Goal: Task Accomplishment & Management: Use online tool/utility

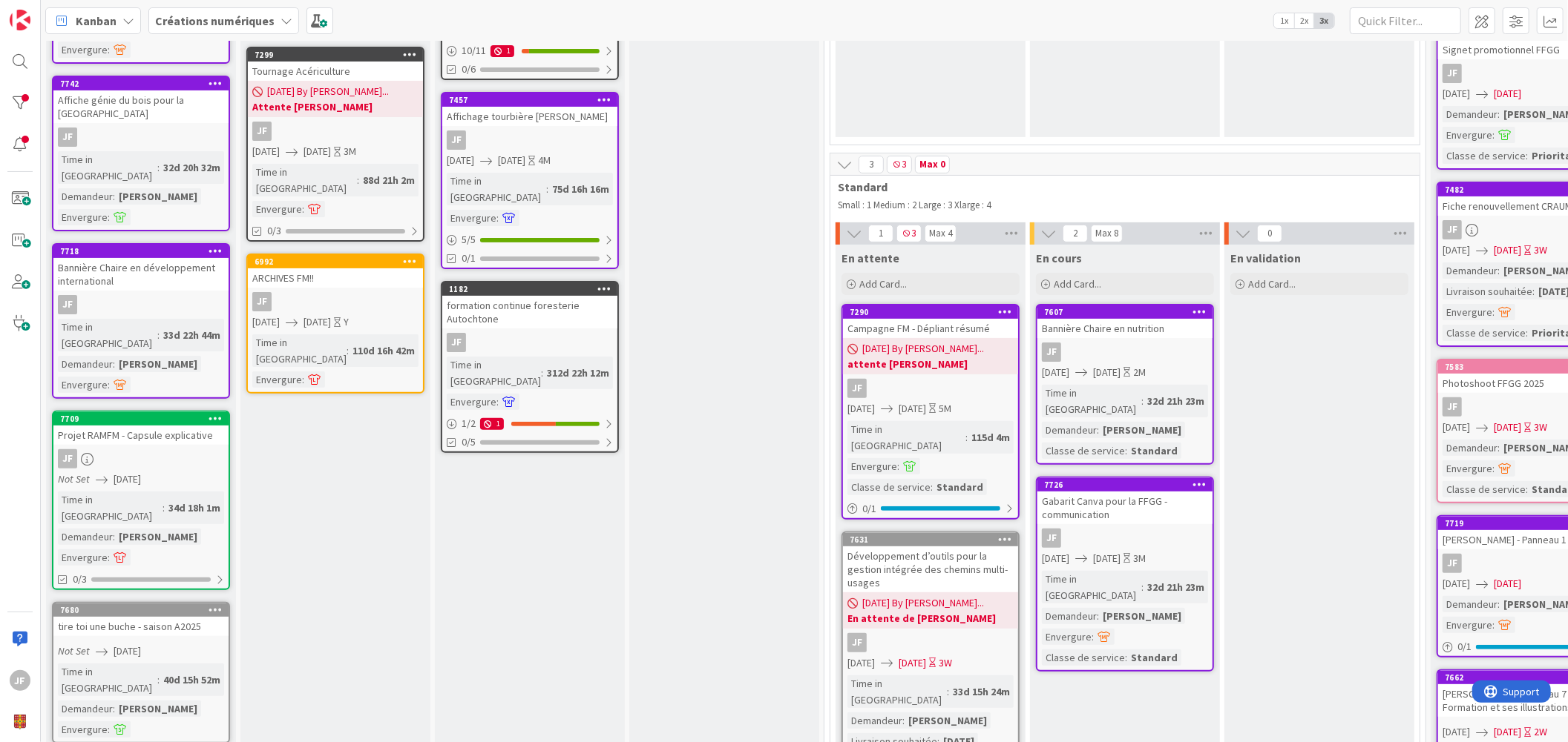
scroll to position [247, 0]
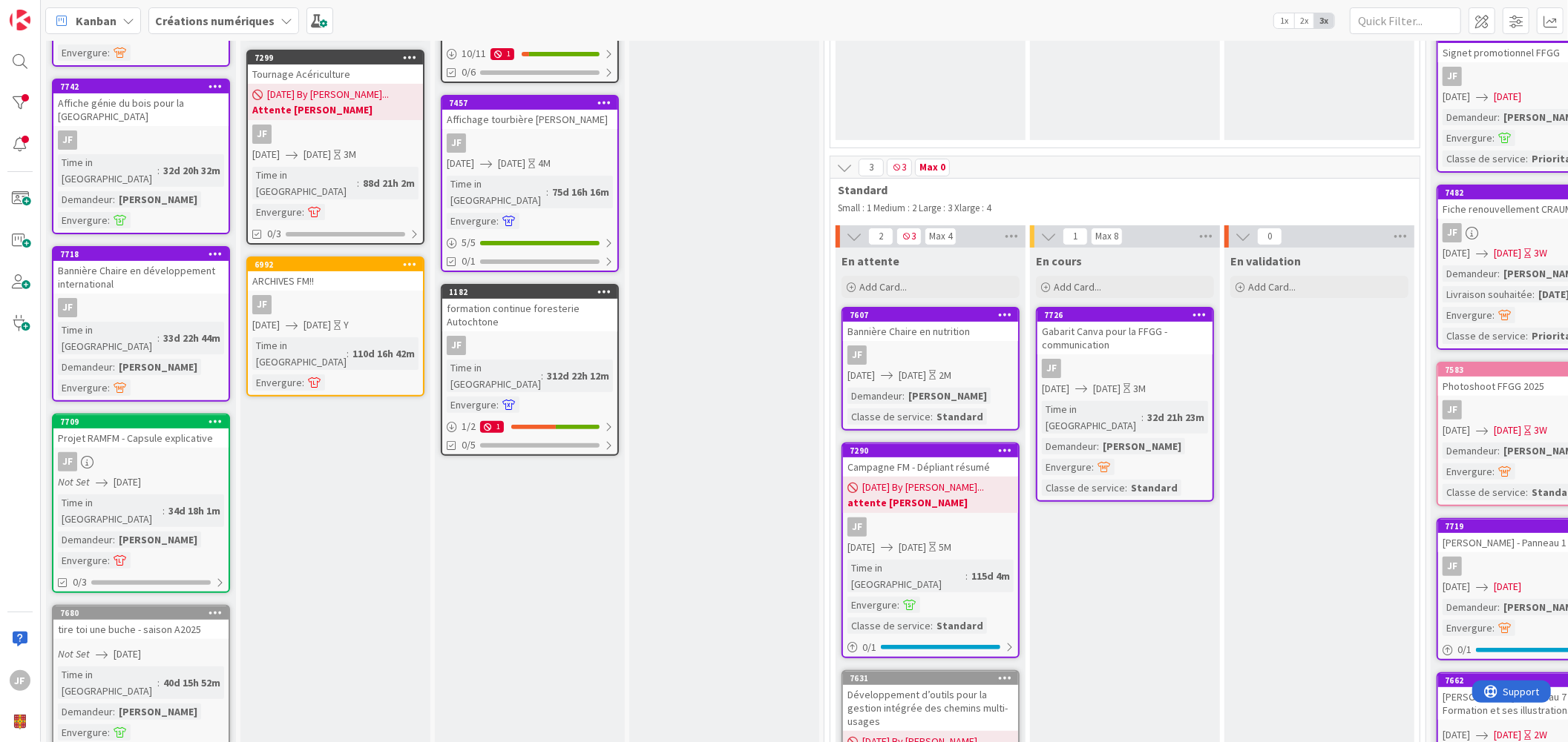
click at [1002, 312] on icon at bounding box center [1005, 315] width 14 height 11
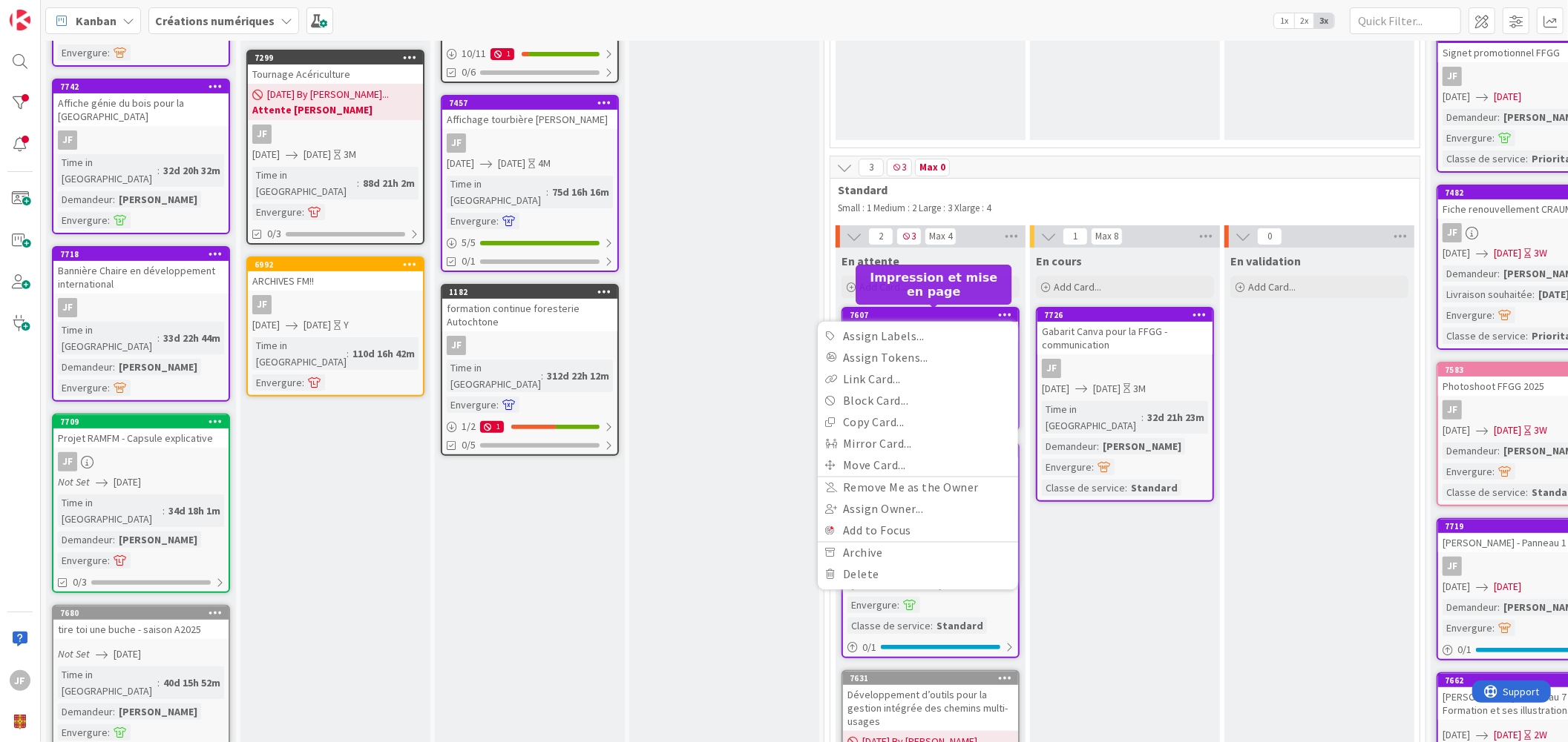
click at [960, 310] on div "7607" at bounding box center [934, 315] width 169 height 11
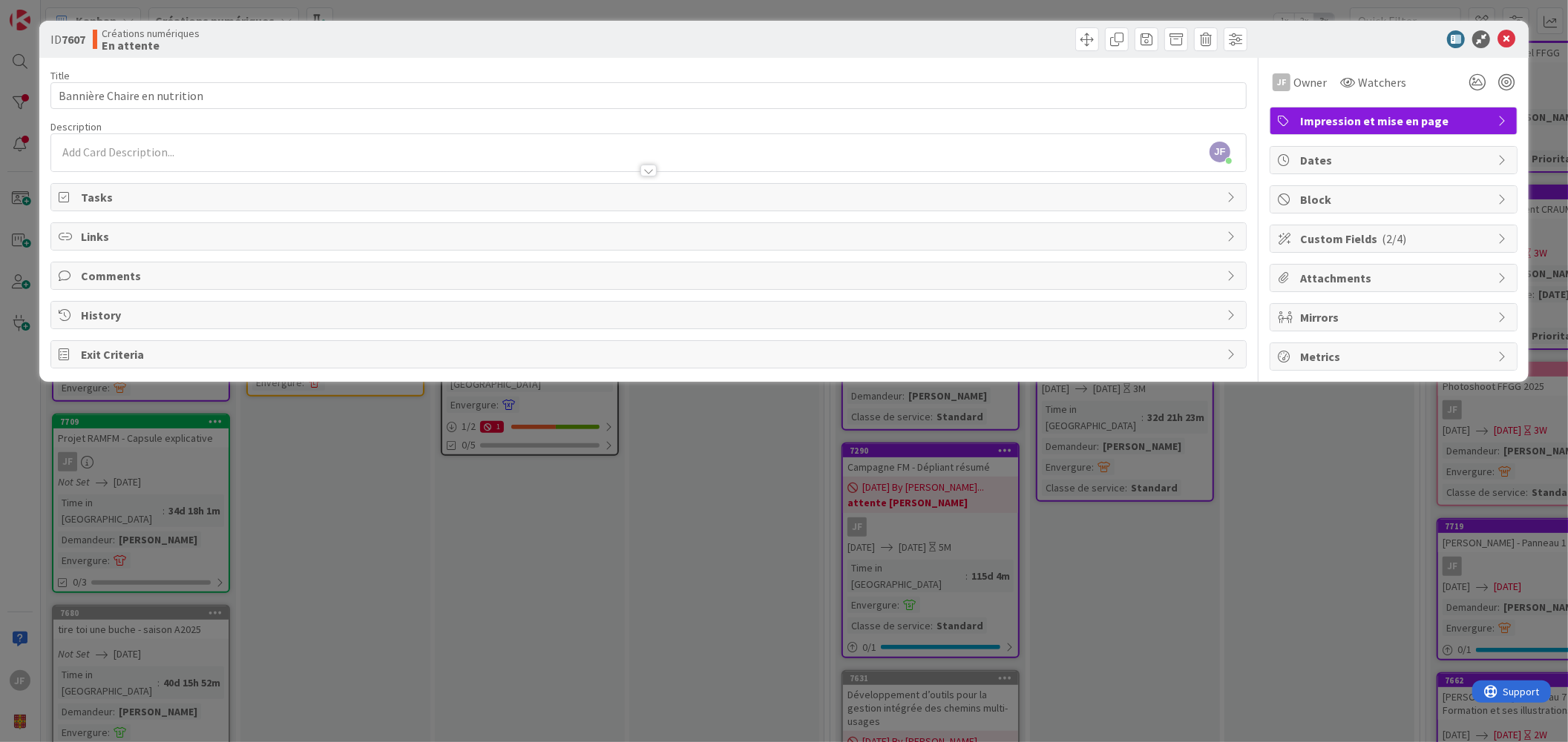
click at [1488, 194] on span "Block" at bounding box center [1395, 200] width 190 height 18
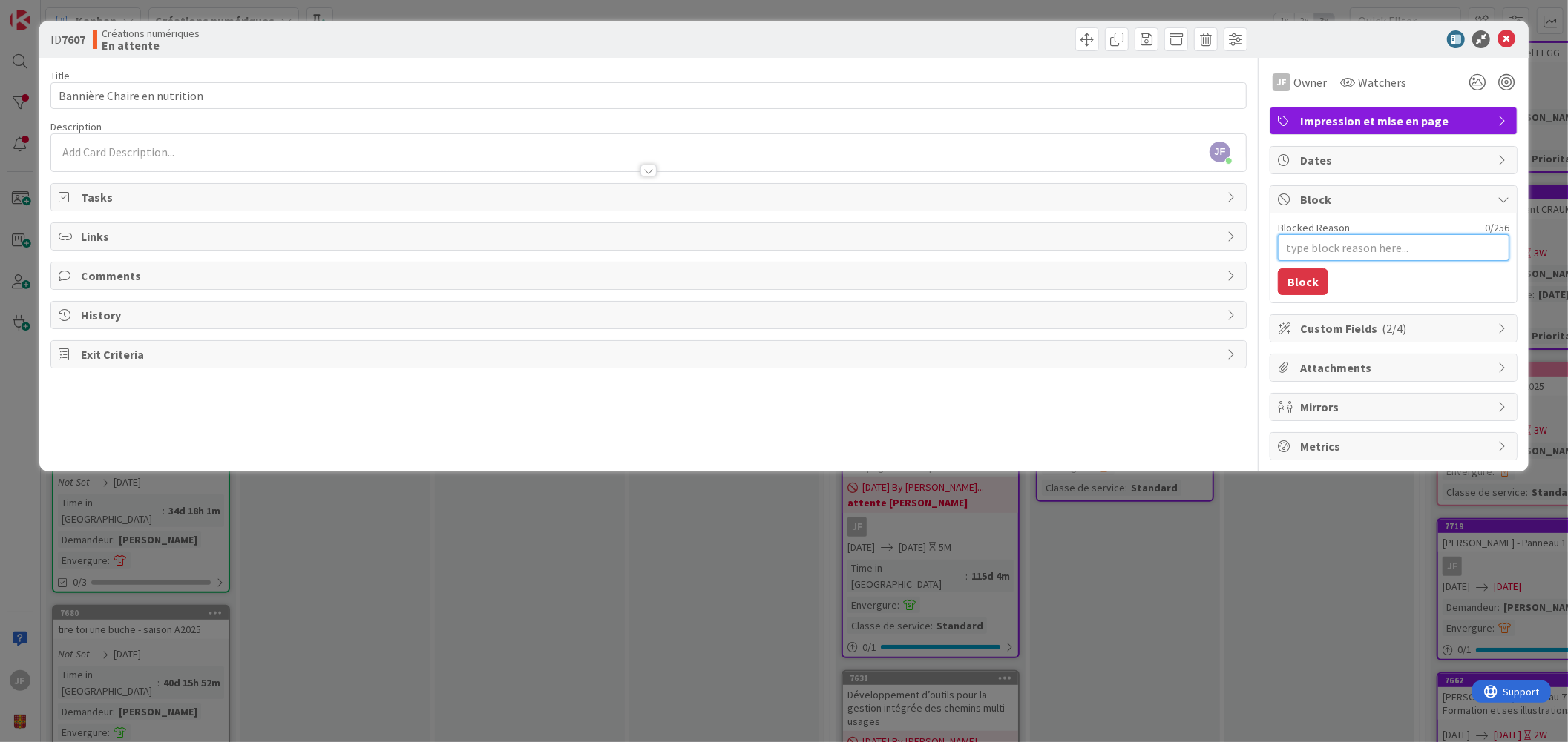
click at [1332, 251] on textarea "Blocked Reason" at bounding box center [1393, 248] width 231 height 27
type textarea "x"
type textarea "E"
type textarea "x"
type textarea "En"
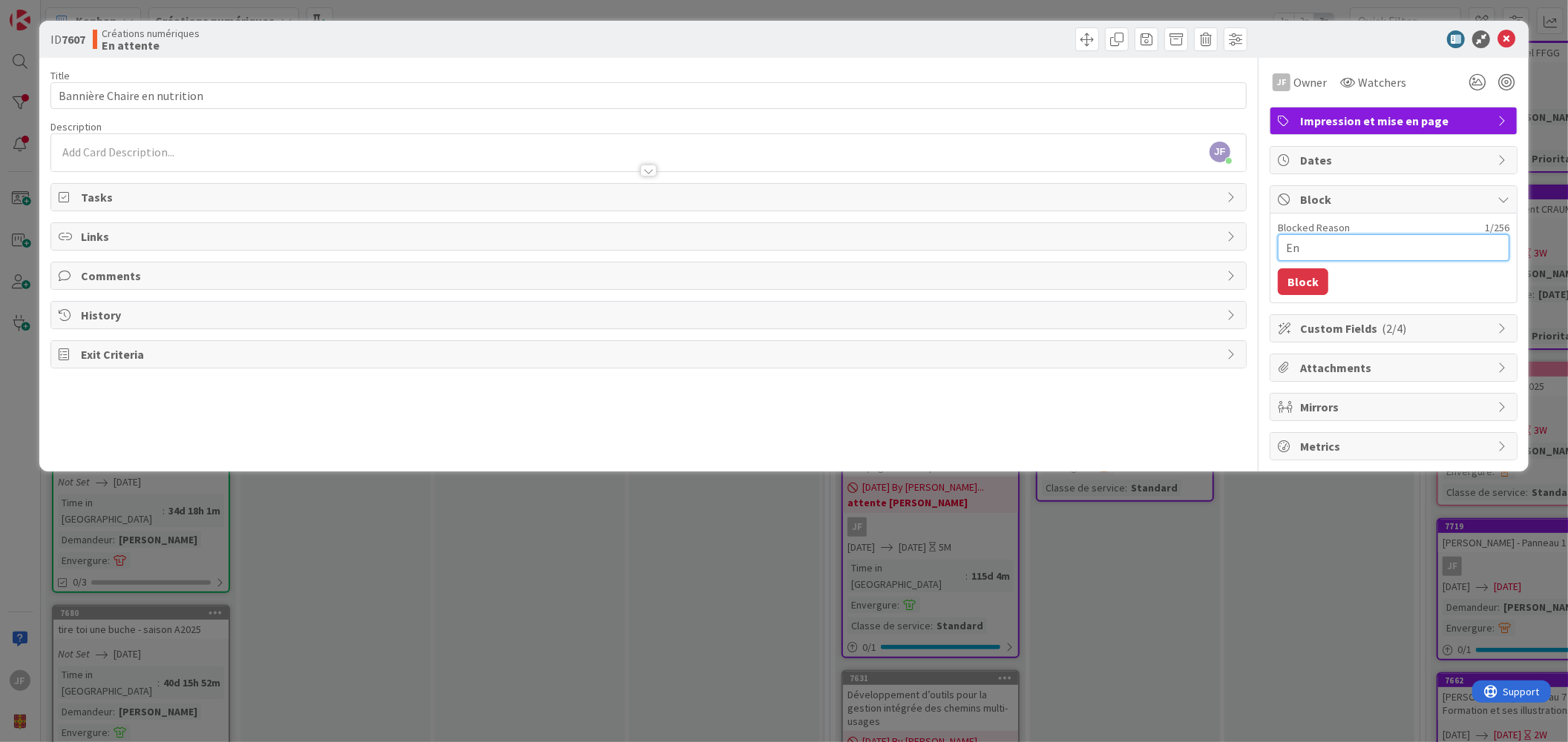
type textarea "x"
type textarea "En"
type textarea "x"
type textarea "En a"
type textarea "x"
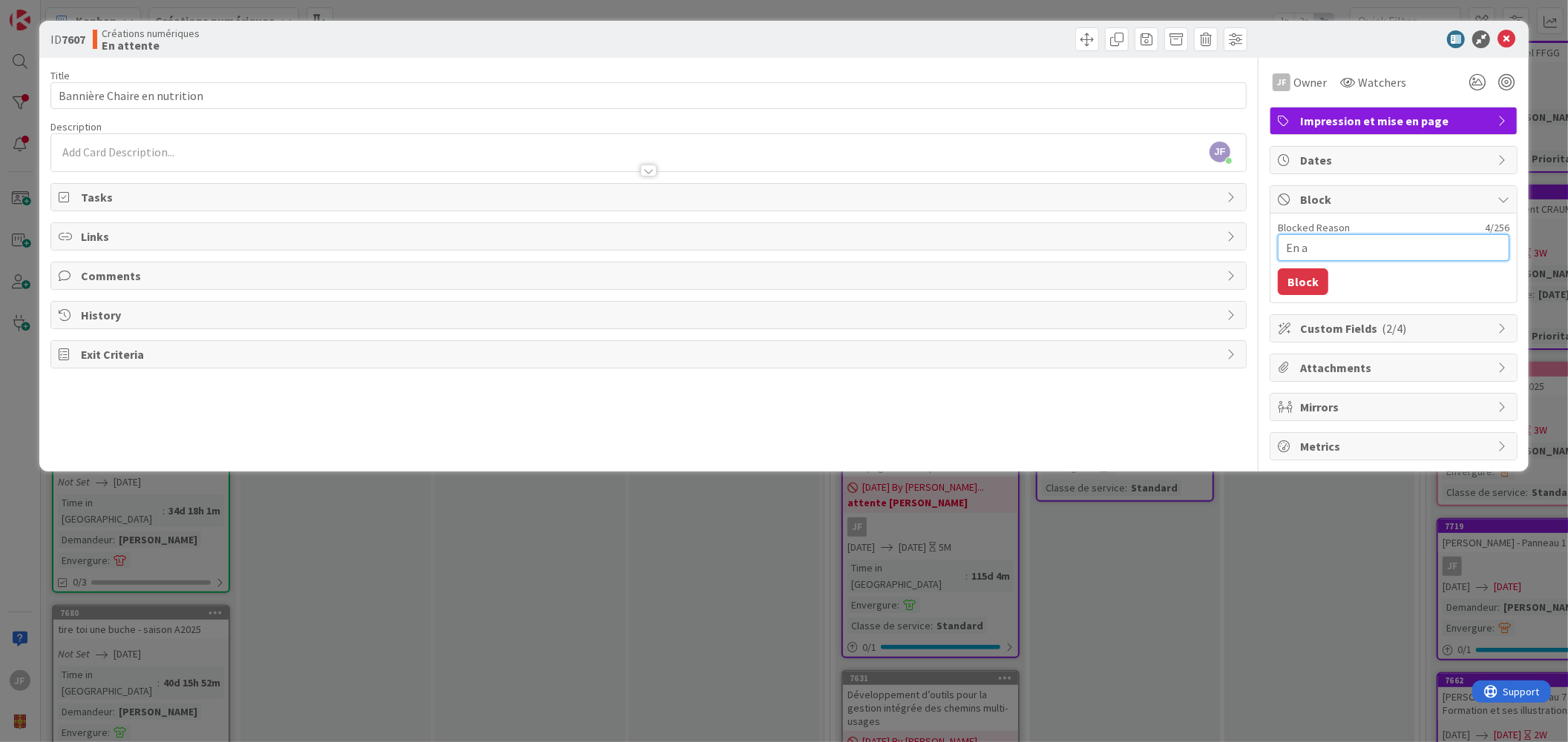
type textarea "En at"
type textarea "x"
type textarea "En att"
type textarea "x"
type textarea "En atte"
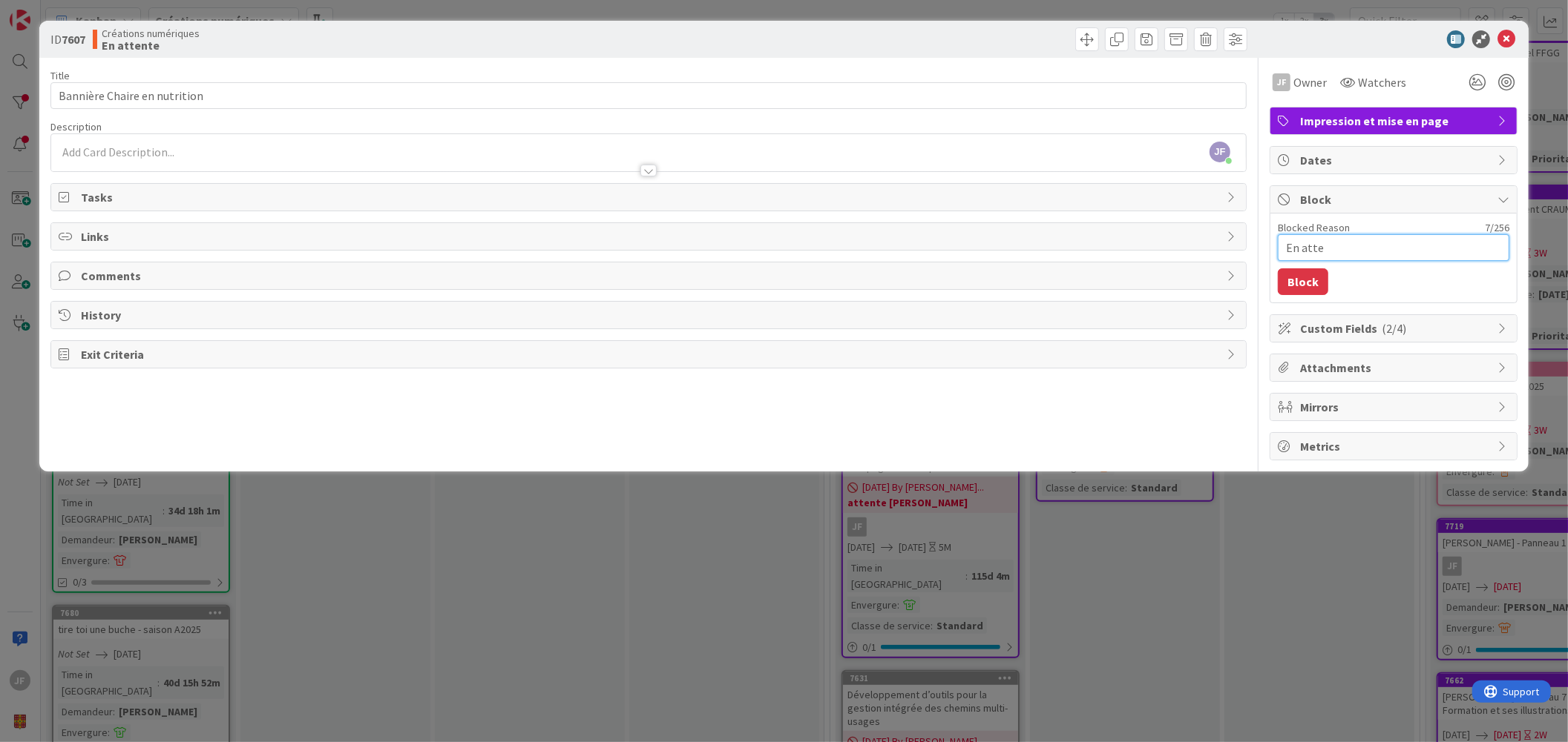
type textarea "x"
type textarea "En atten"
type textarea "x"
type textarea "En atte"
type textarea "x"
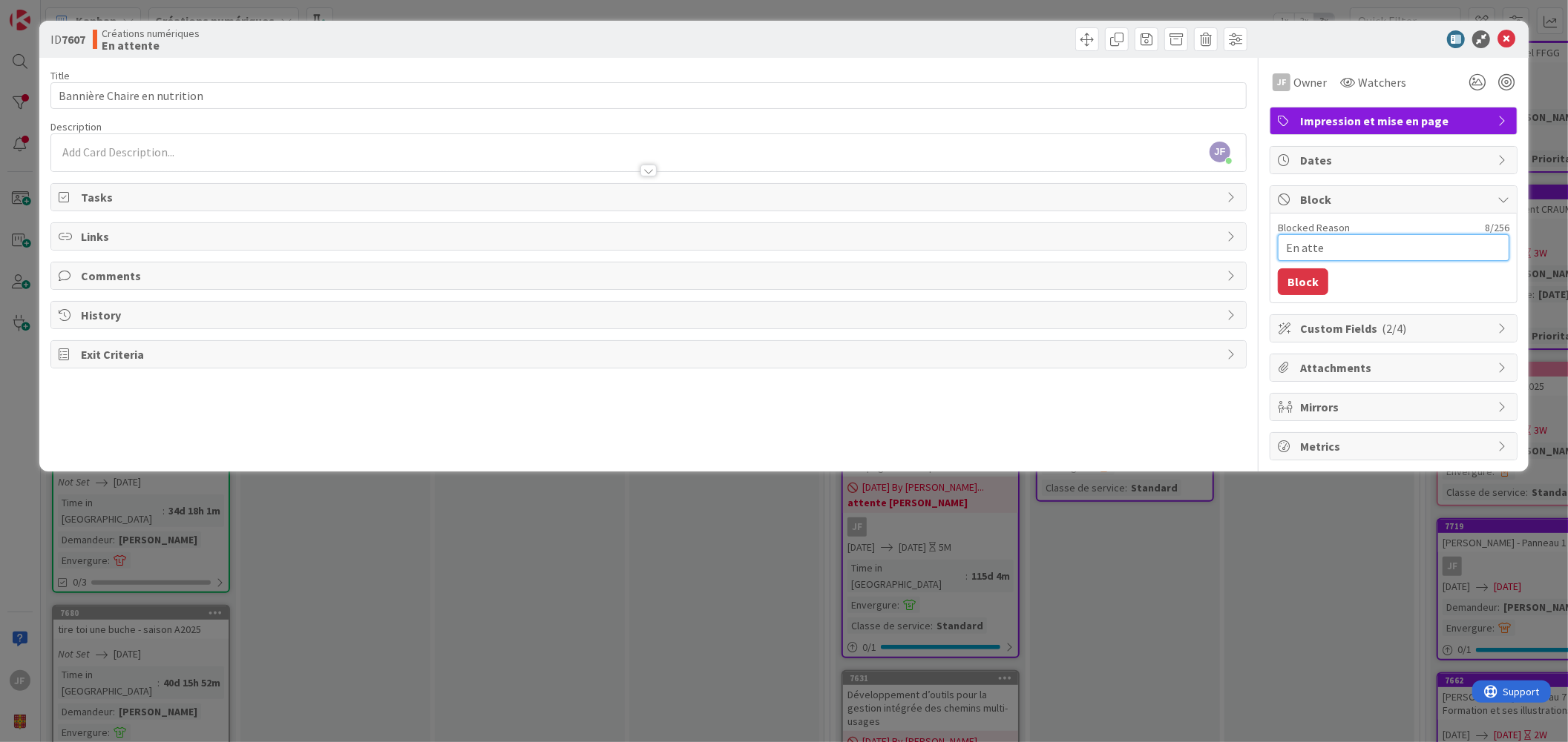
type textarea "En attet"
type textarea "x"
type textarea "En attete"
type textarea "x"
type textarea "En attete"
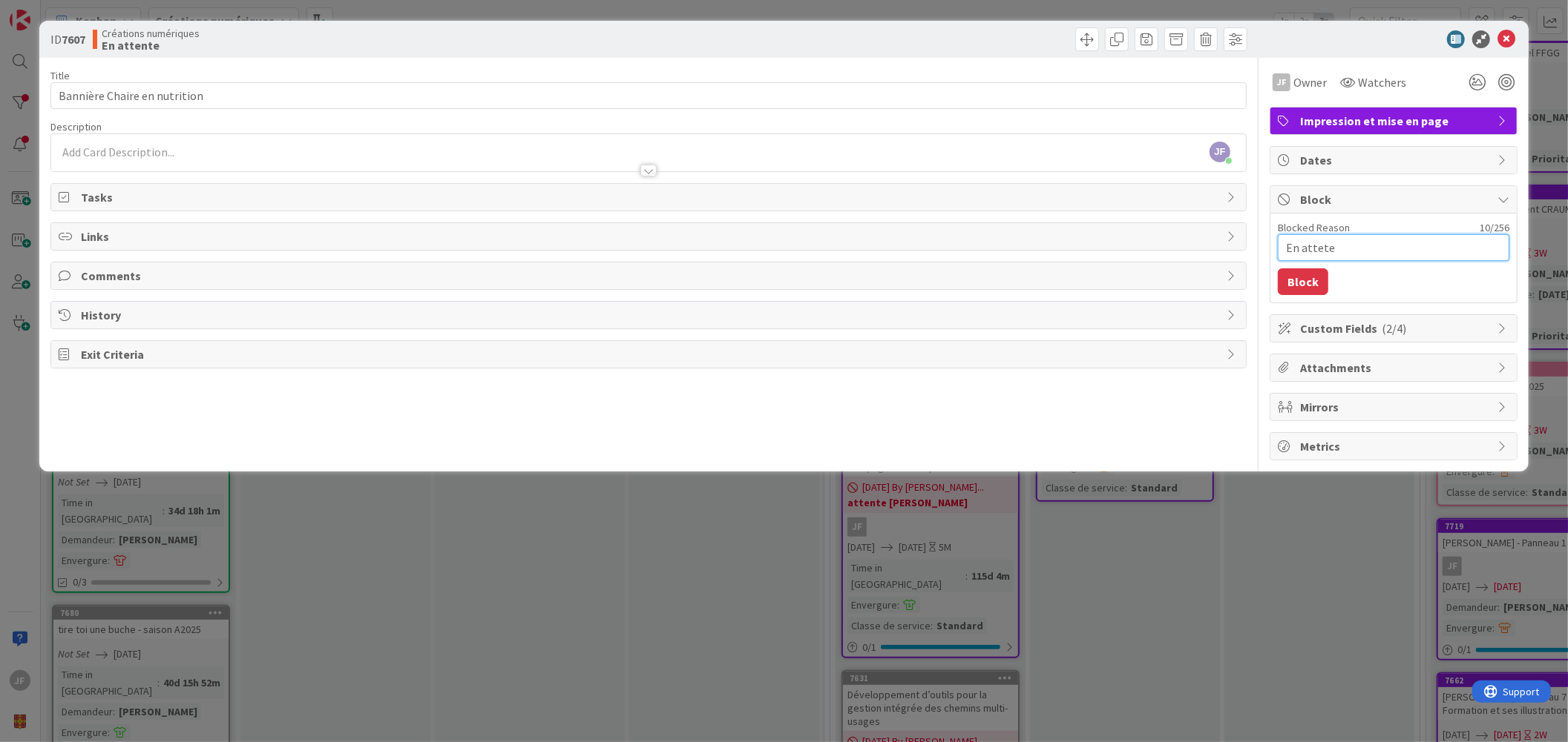
type textarea "x"
type textarea "En attete"
type textarea "x"
type textarea "En attet"
type textarea "x"
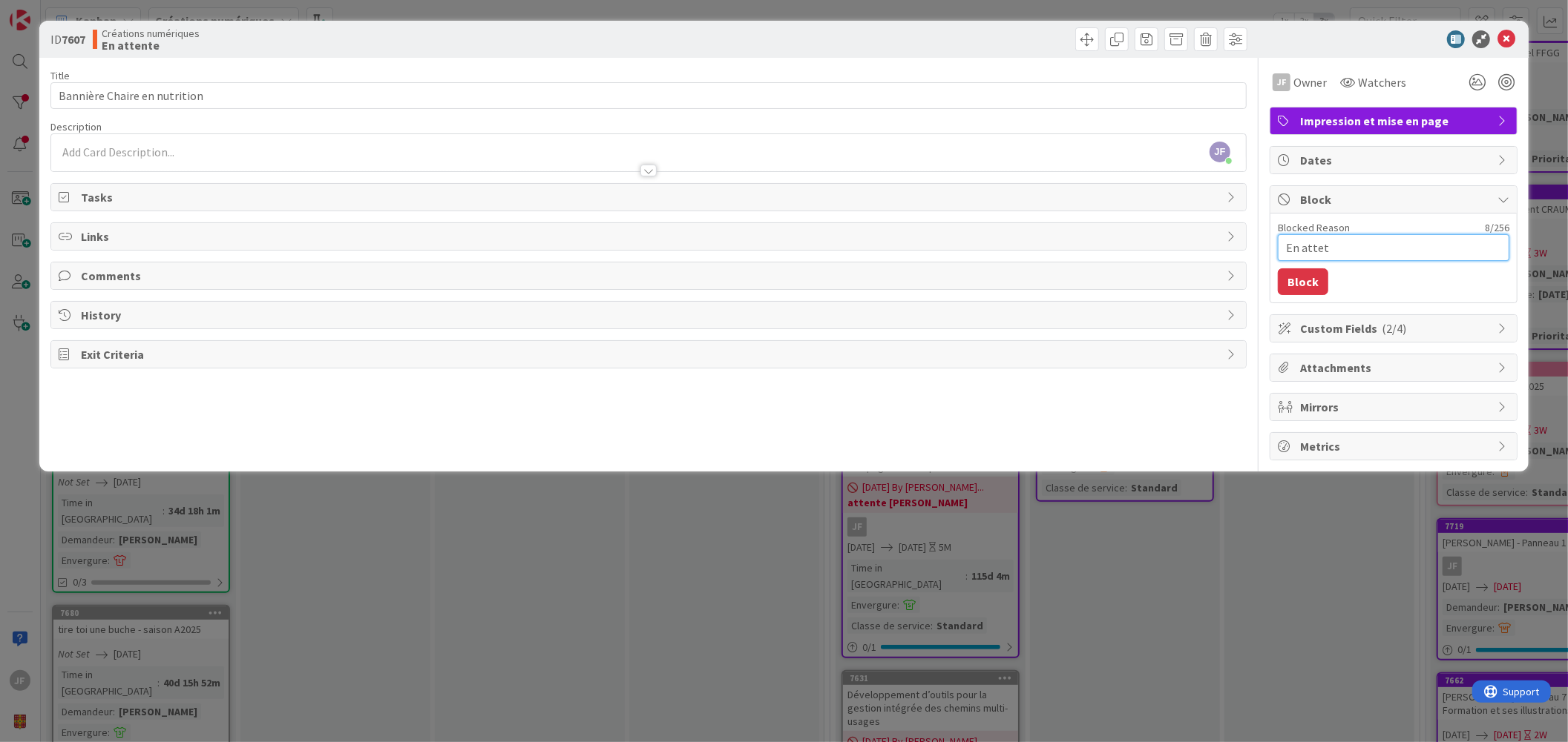
type textarea "En atte"
type textarea "x"
type textarea "En atten"
type textarea "x"
type textarea "En attent"
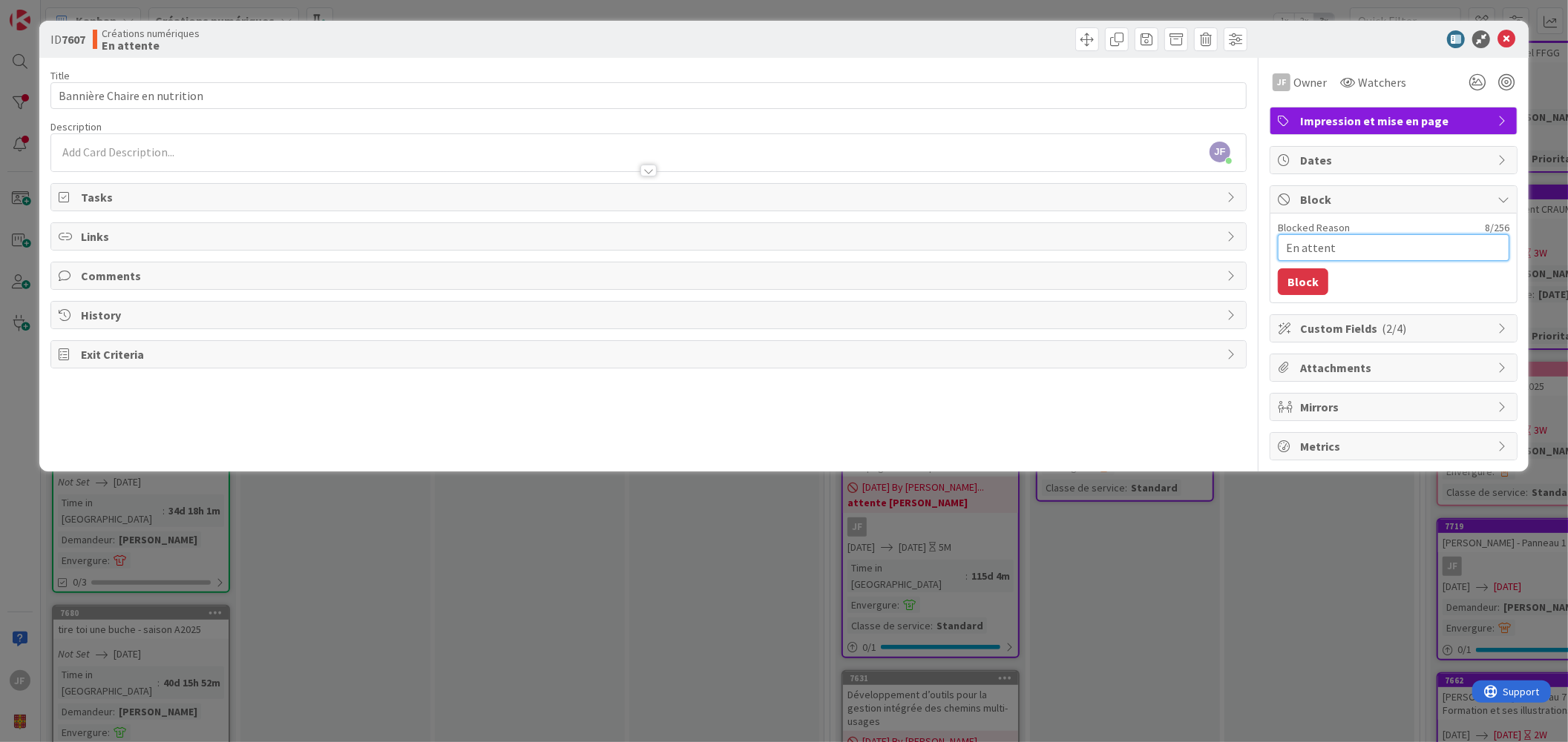
type textarea "x"
type textarea "En attente"
type textarea "x"
type textarea "En attente"
type textarea "x"
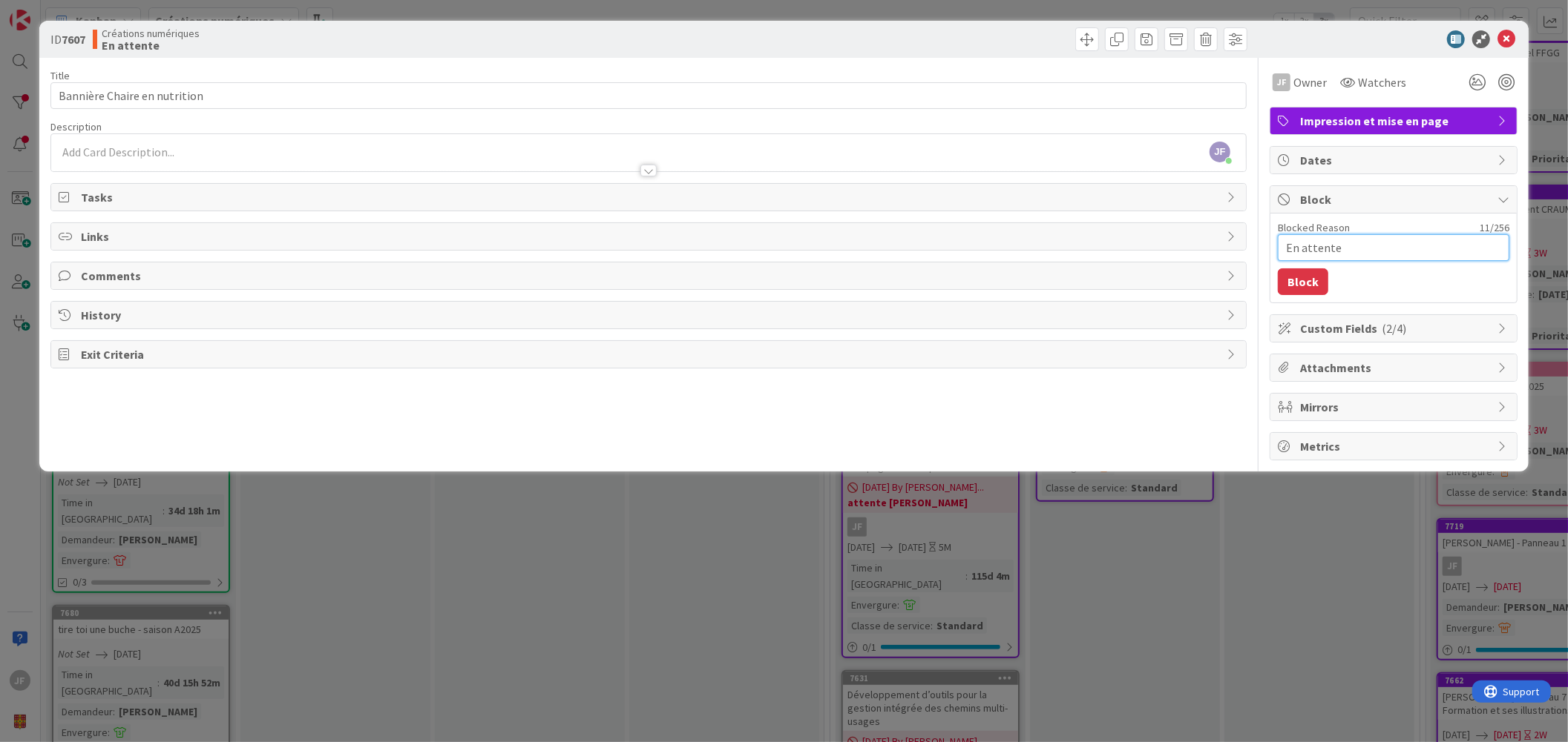
type textarea "En attente f"
type textarea "x"
type textarea "En attente fi"
type textarea "x"
type textarea "En attente fin"
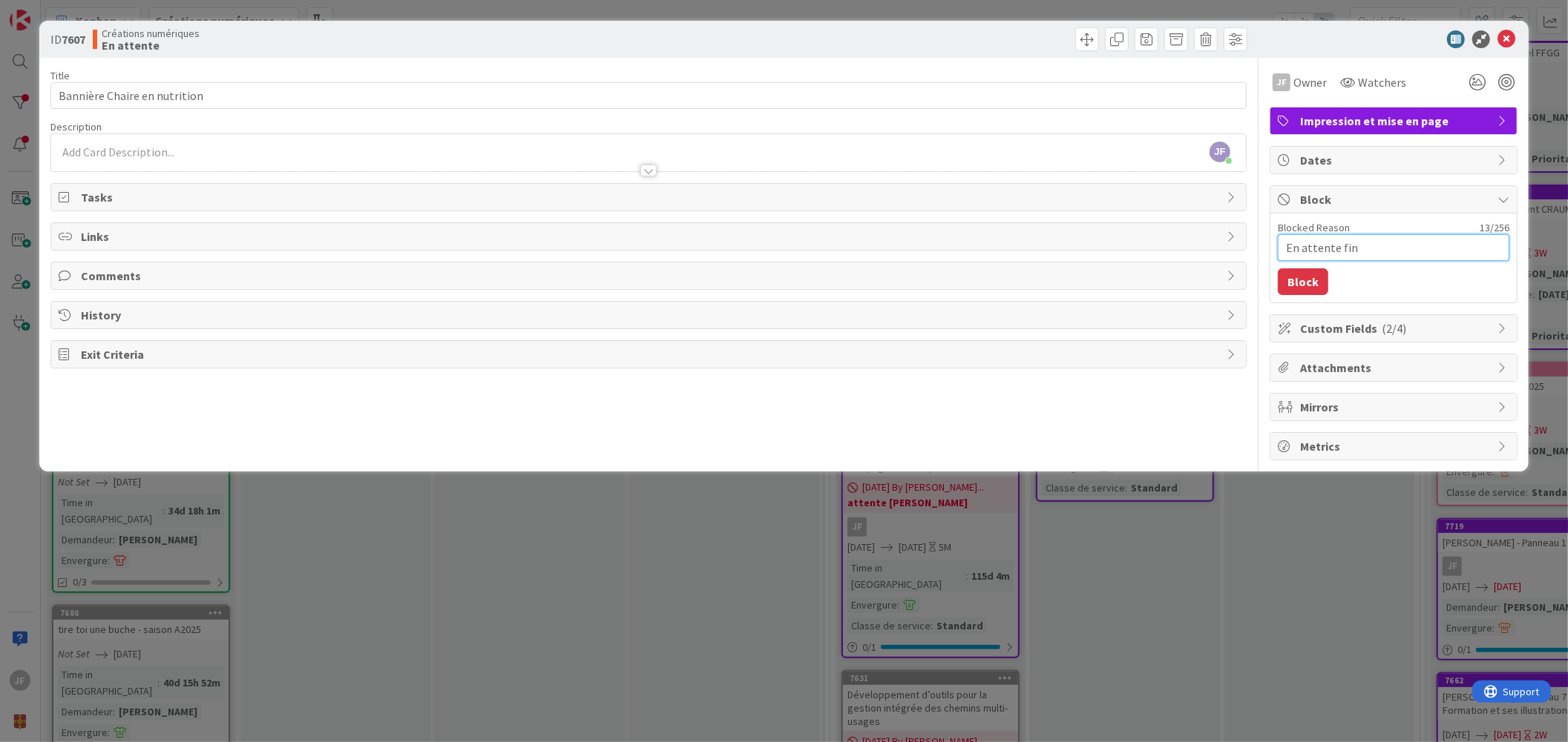
type textarea "x"
type textarea "En attente fin"
type textarea "x"
type textarea "En attente fin v"
type textarea "x"
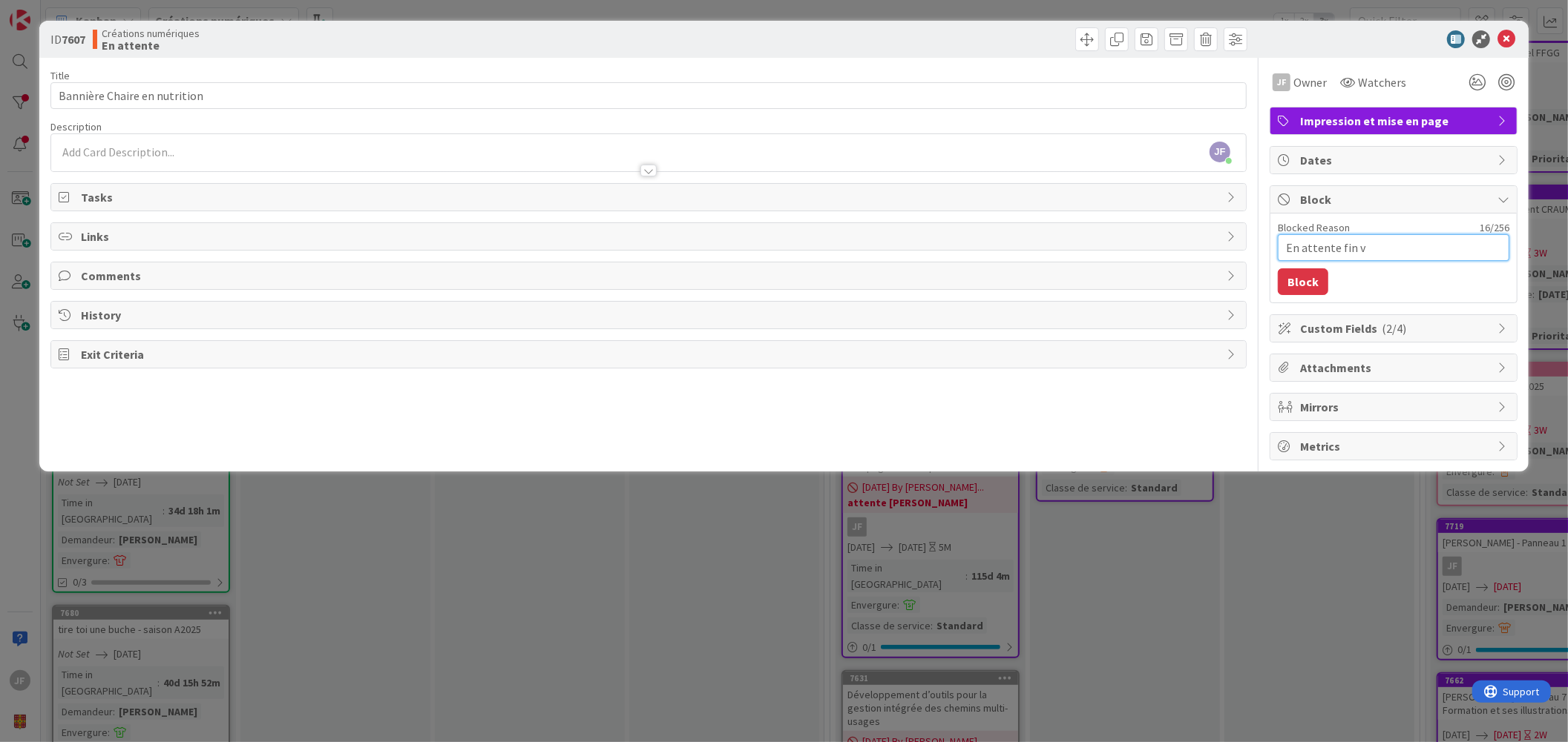
type textarea "En attente fin va"
type textarea "x"
type textarea "En attente fin vac"
type textarea "x"
type textarea "En attente fin vaca"
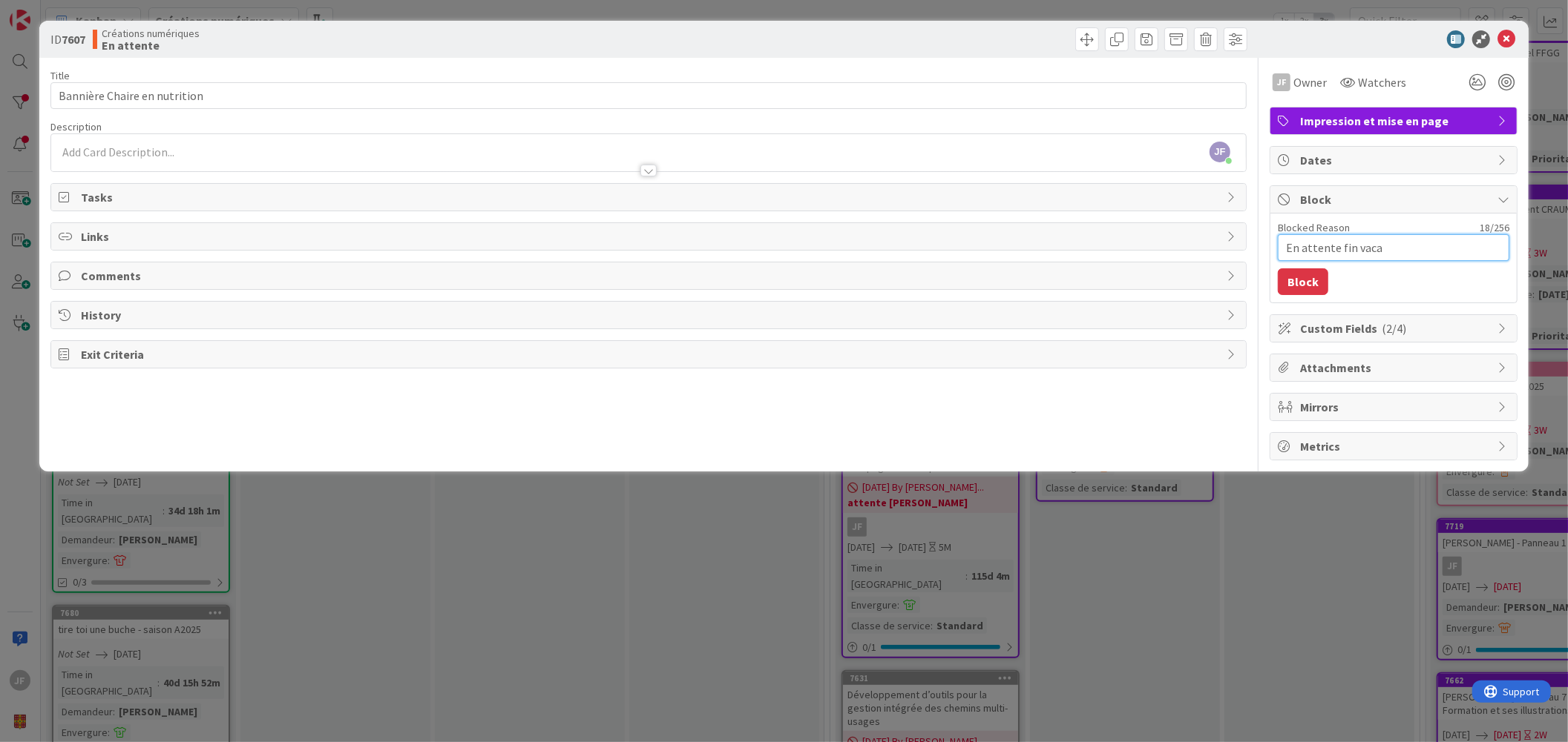
type textarea "x"
type textarea "En attente fin vacan"
type textarea "x"
type textarea "En attente fin vacanc"
type textarea "x"
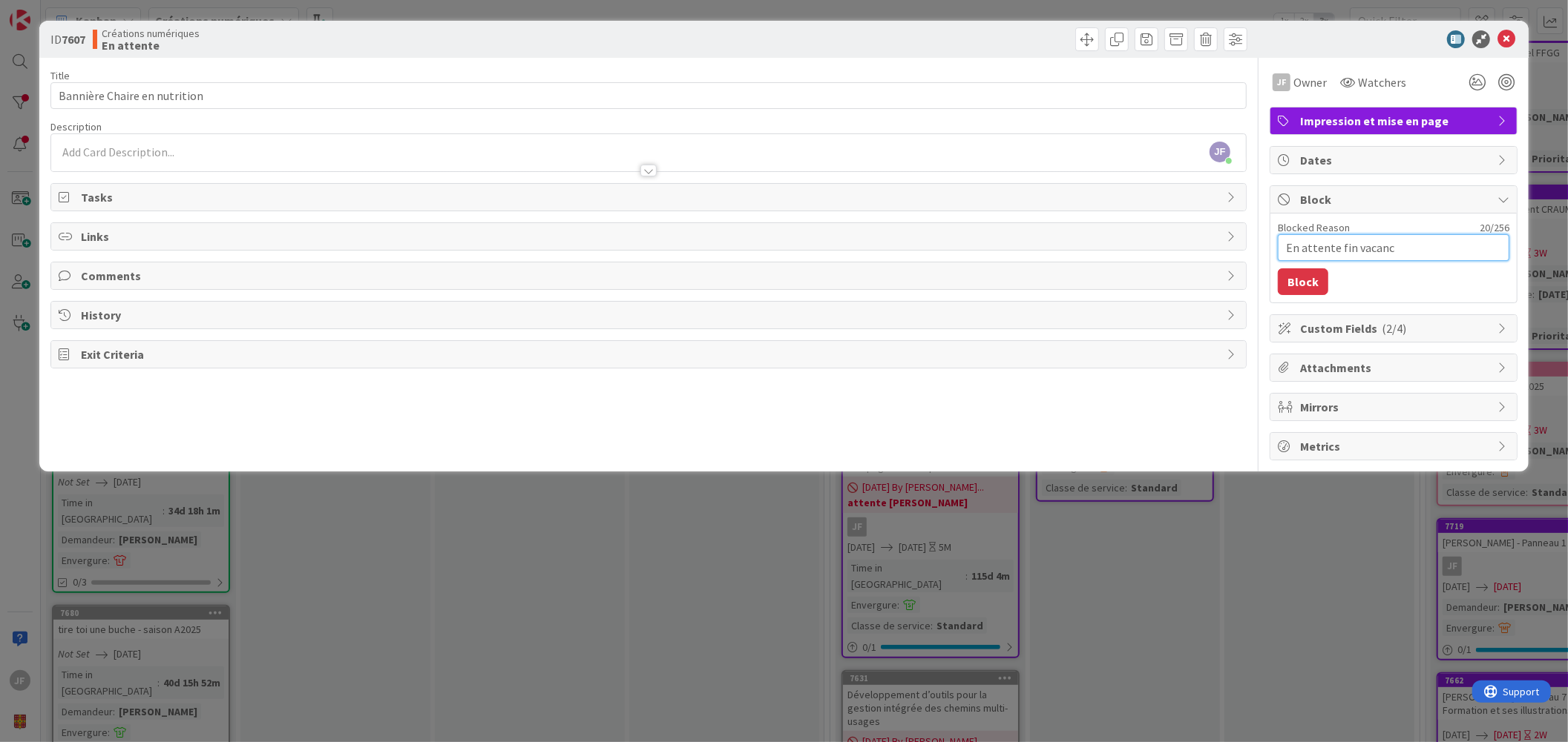
type textarea "En attente fin vacance"
type textarea "x"
type textarea "En attente fin vacances"
type textarea "x"
type textarea "En attente fin vacances"
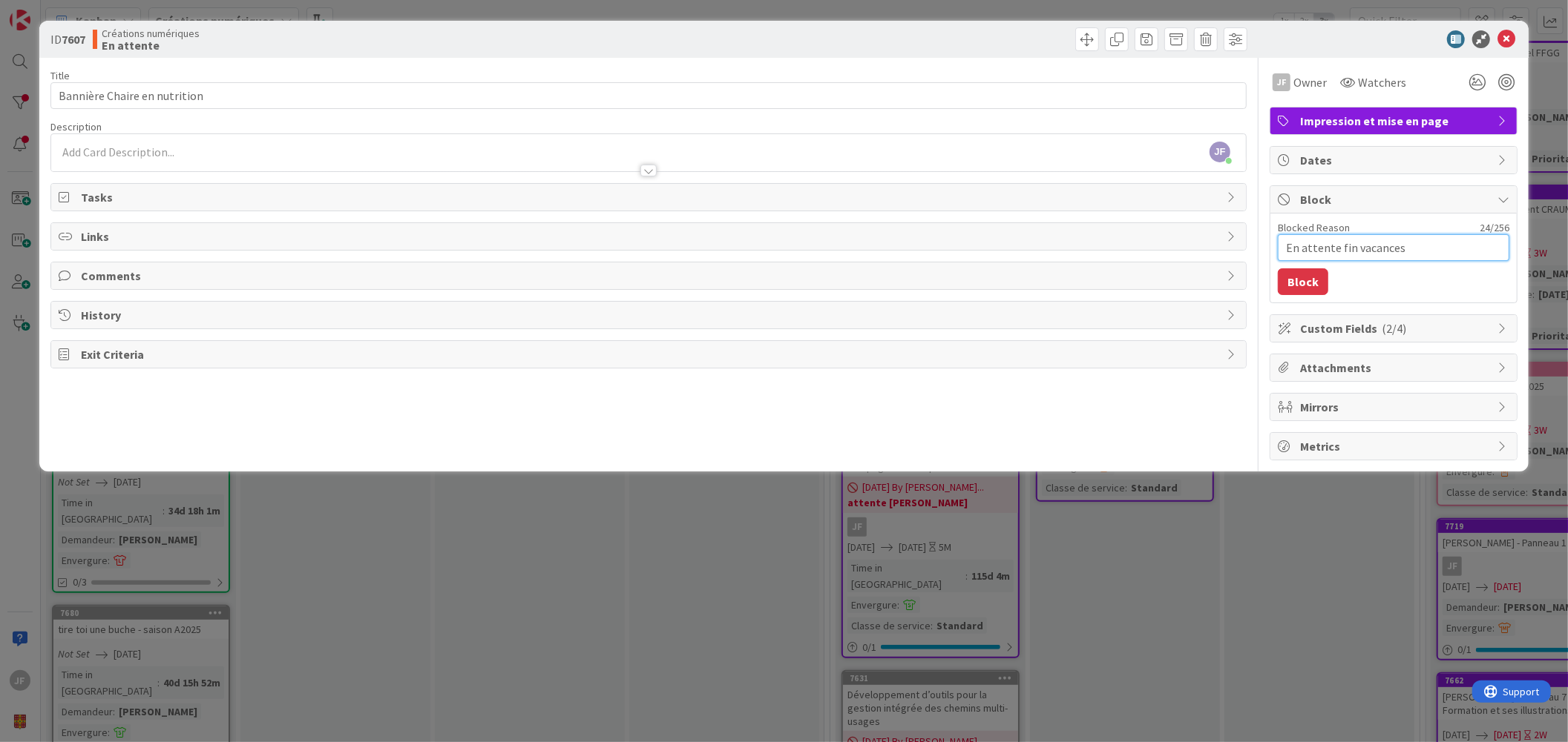
type textarea "x"
type textarea "En attente fin vacances A"
type textarea "x"
type textarea "En attente fin vacances Am"
type textarea "x"
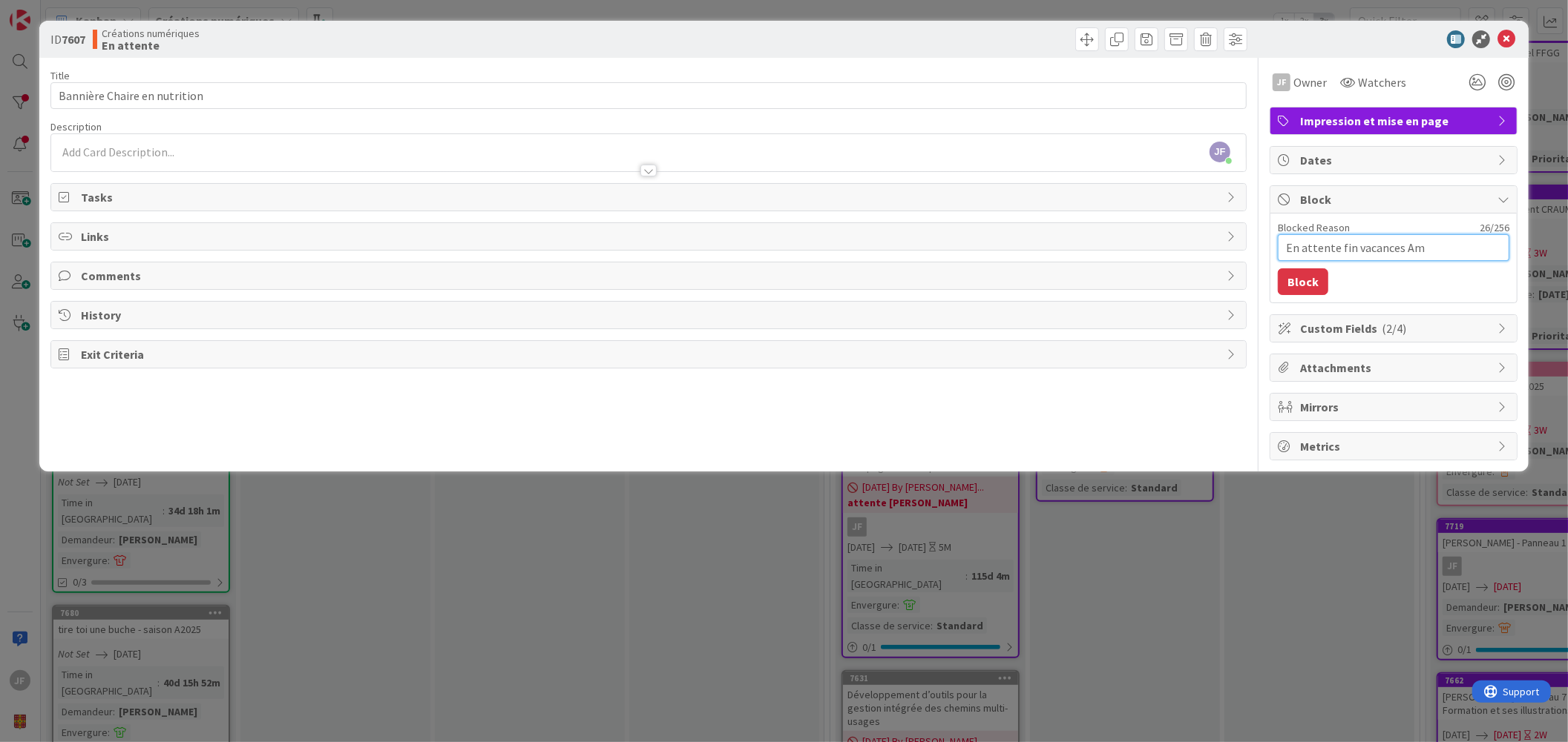
type textarea "En attente fin vacances Amé"
type textarea "x"
type textarea "En attente fin vacances Amél"
type textarea "x"
type textarea "En attente fin vacances Améli"
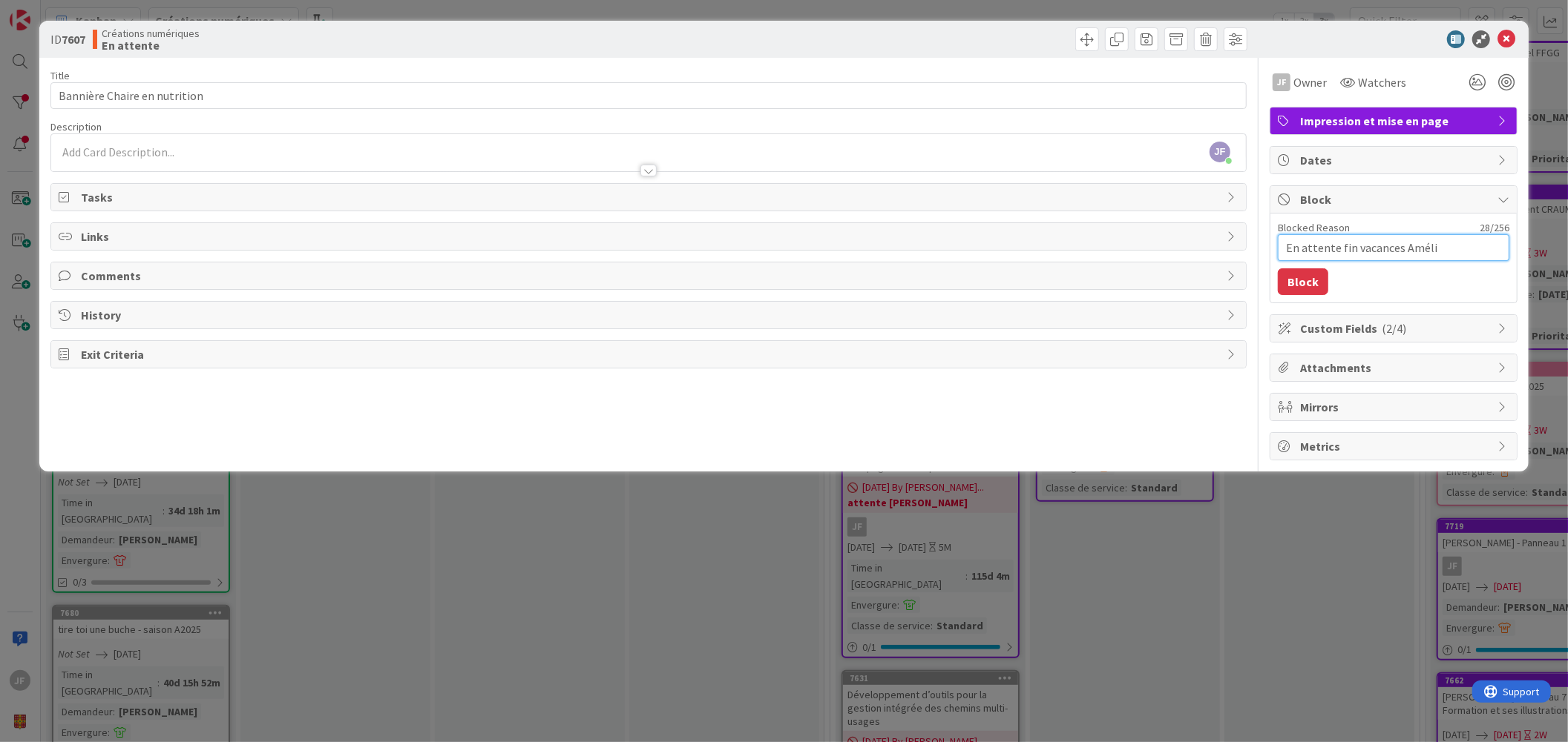
type textarea "x"
type textarea "En attente fin vacances [PERSON_NAME]"
click at [1303, 284] on button "Block" at bounding box center [1303, 282] width 50 height 27
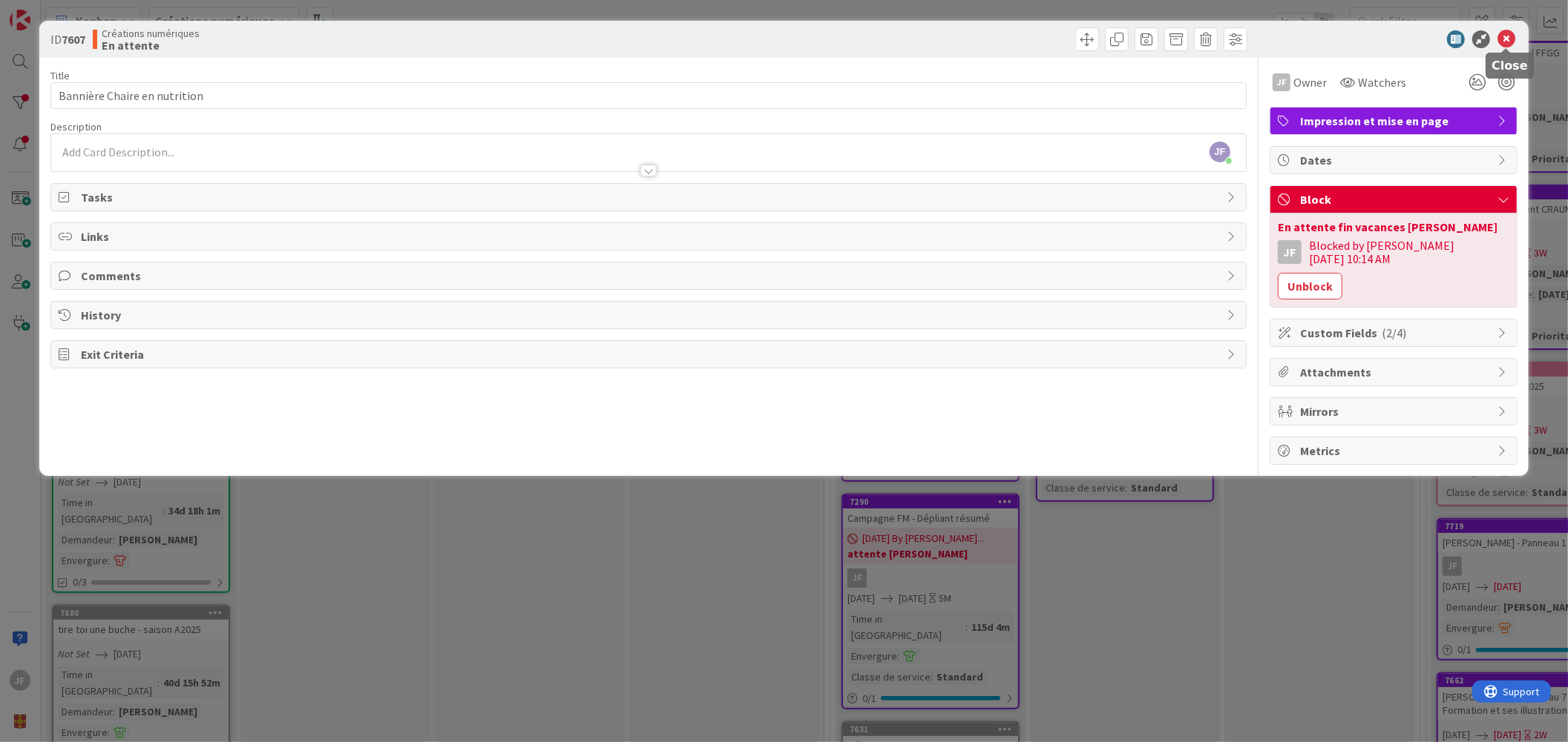
click at [1507, 34] on icon at bounding box center [1506, 39] width 18 height 18
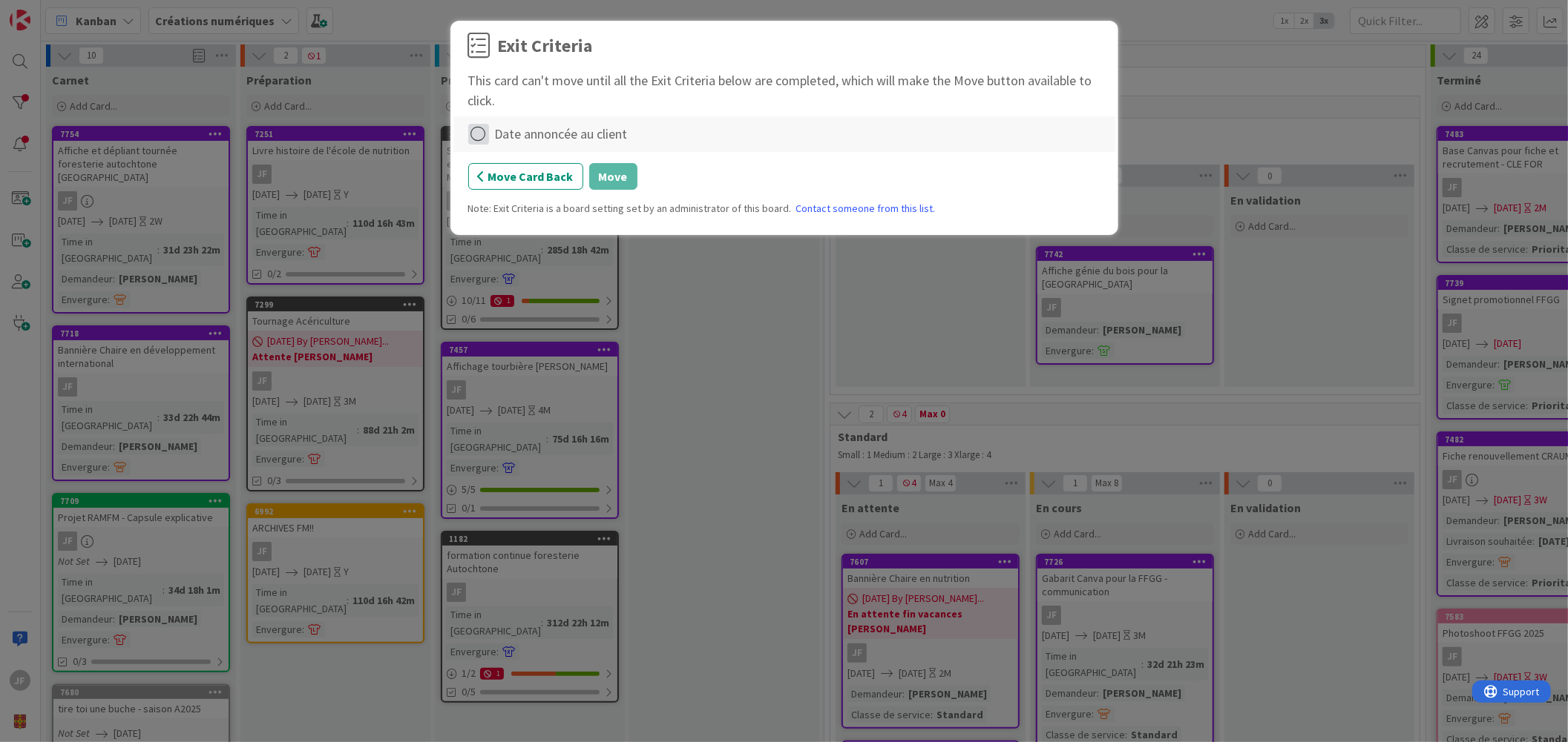
click at [476, 131] on icon at bounding box center [478, 134] width 21 height 21
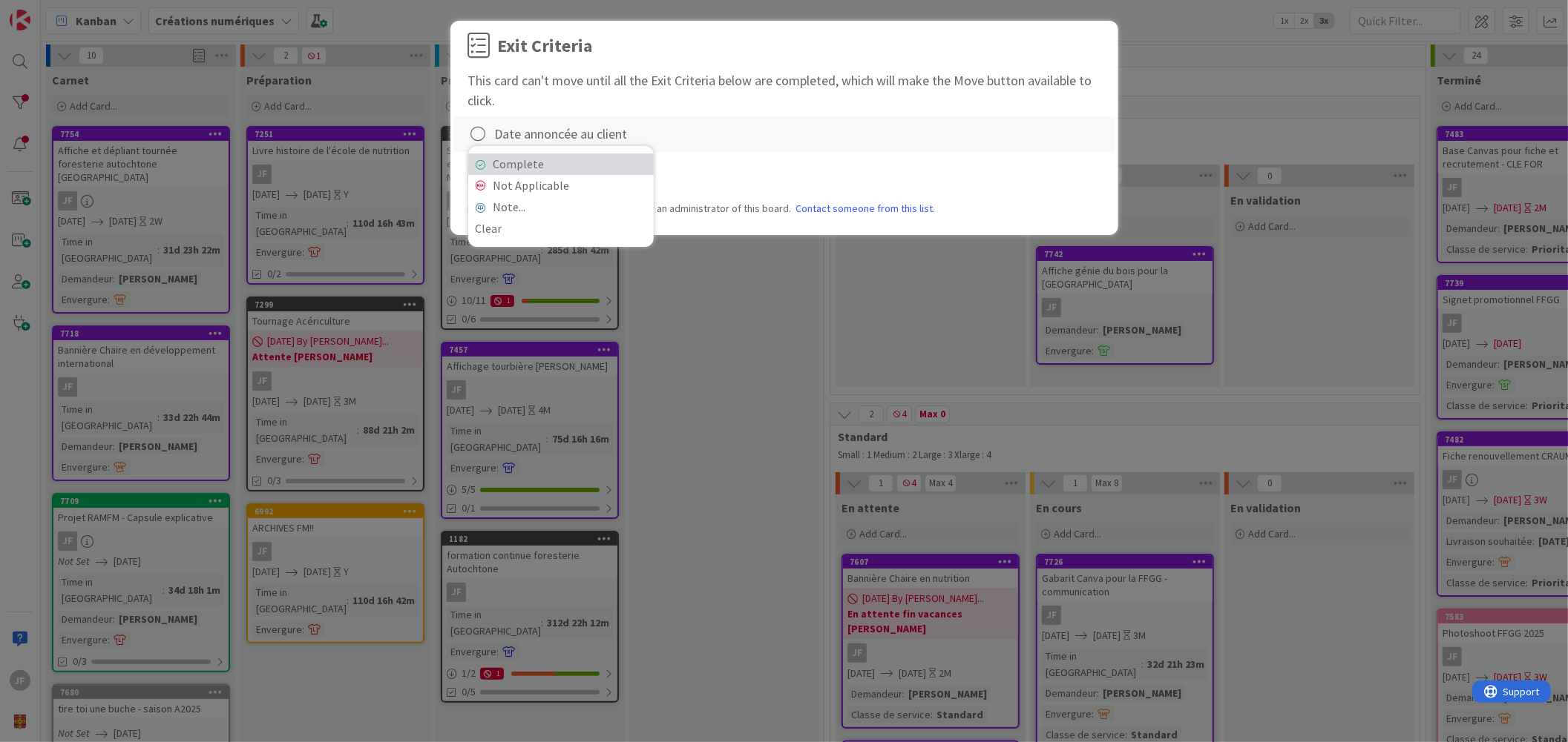
click at [510, 166] on link "Complete" at bounding box center [560, 164] width 186 height 22
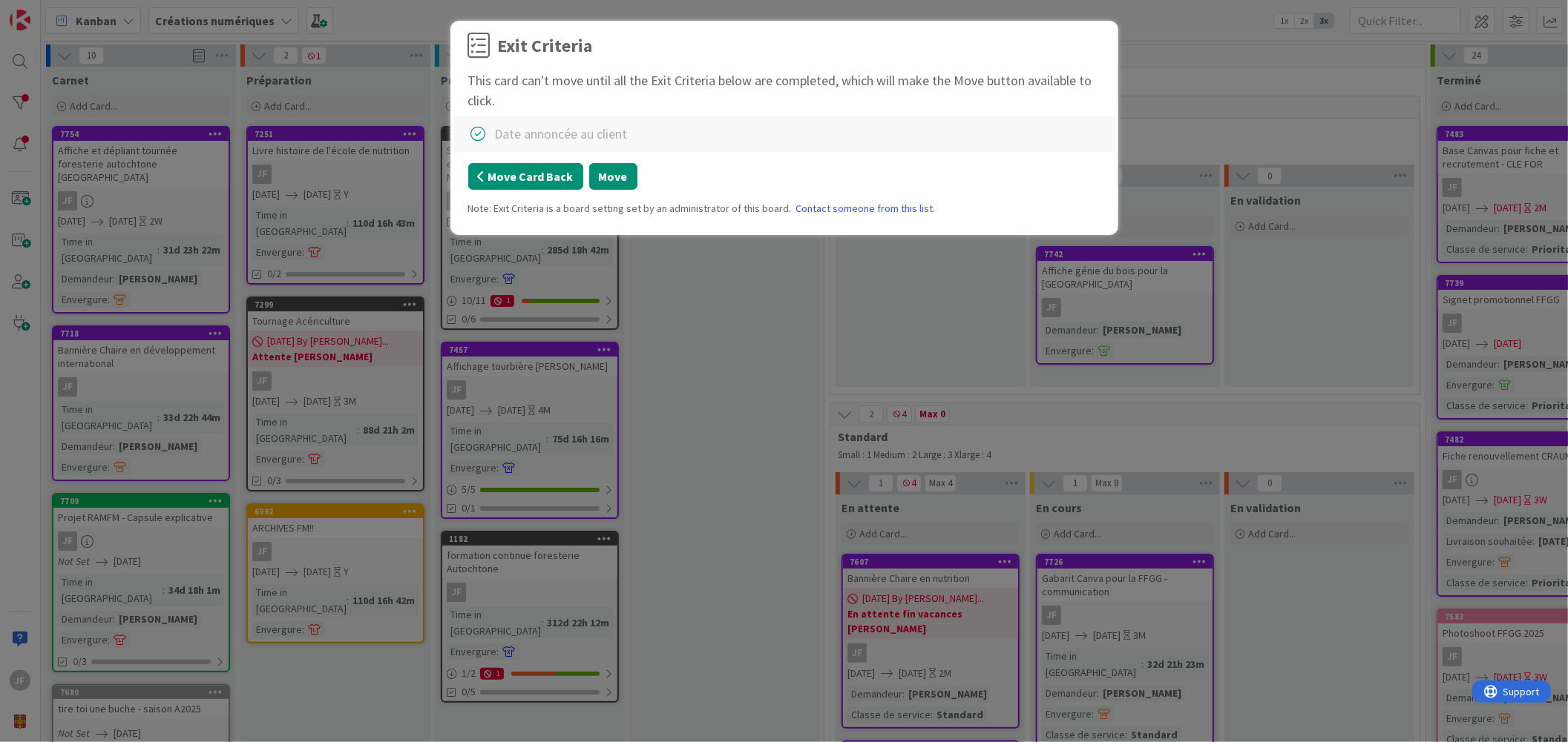
click at [517, 174] on button "Move Card Back" at bounding box center [525, 177] width 115 height 27
